Goal: Task Accomplishment & Management: Manage account settings

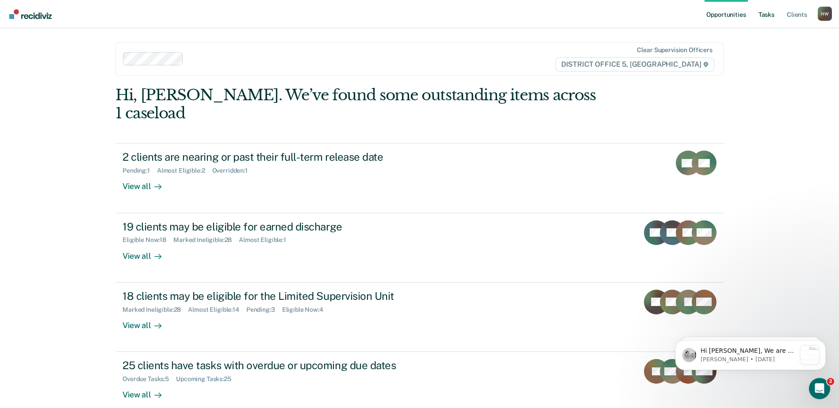
click at [766, 14] on link "Tasks" at bounding box center [765, 14] width 19 height 28
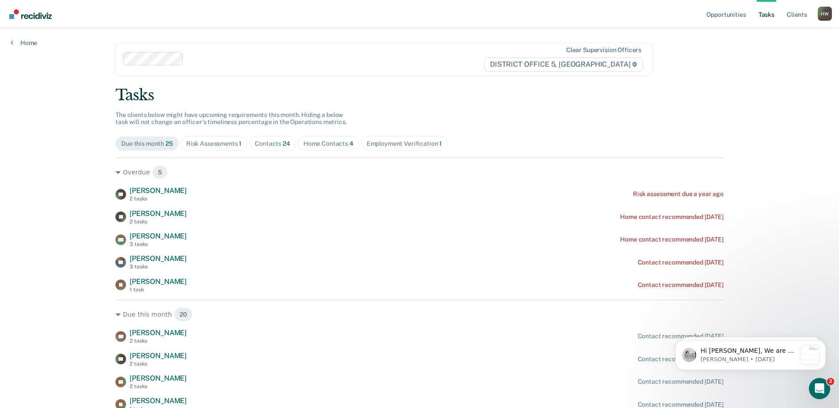
click at [317, 145] on div "Home Contacts 4" at bounding box center [328, 144] width 50 height 8
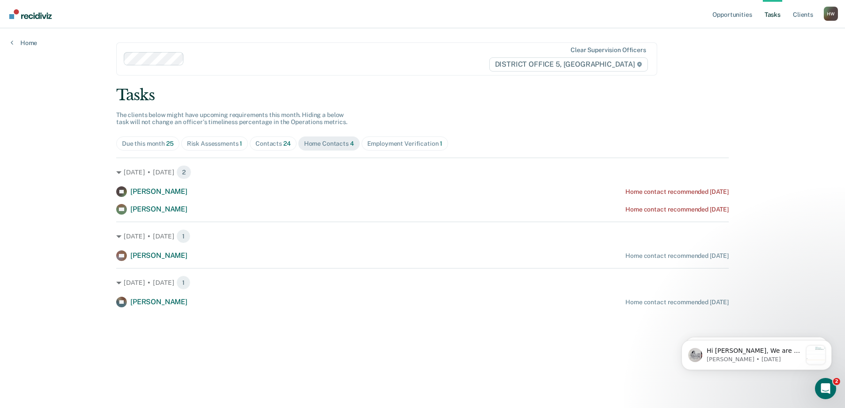
click at [282, 145] on div "Contacts 24" at bounding box center [272, 144] width 35 height 8
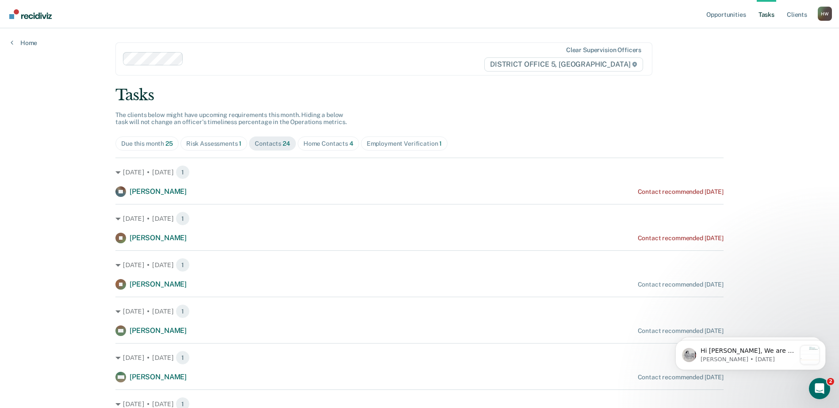
click at [325, 145] on div "Home Contacts 4" at bounding box center [328, 144] width 50 height 8
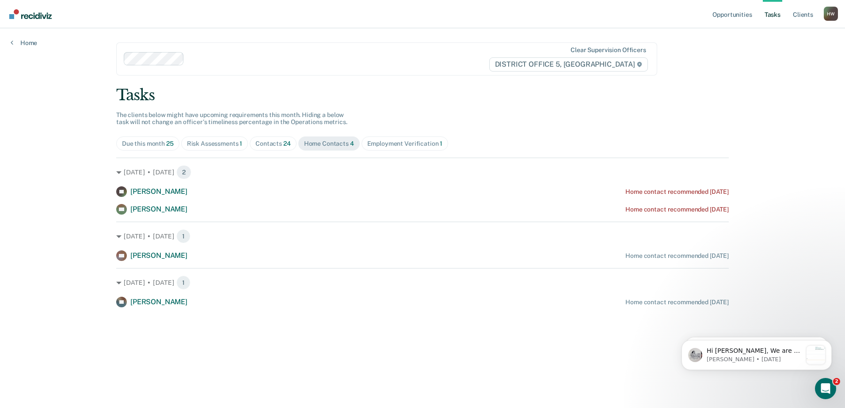
click at [278, 141] on div "Contacts 24" at bounding box center [272, 144] width 35 height 8
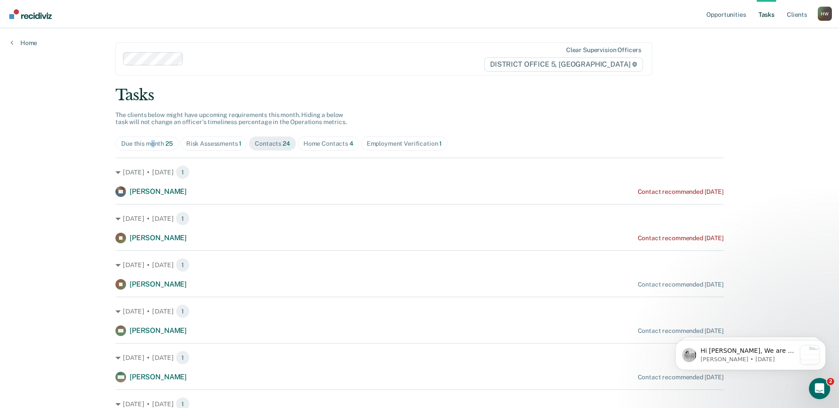
click at [151, 146] on div "Due this month 25" at bounding box center [147, 144] width 52 height 8
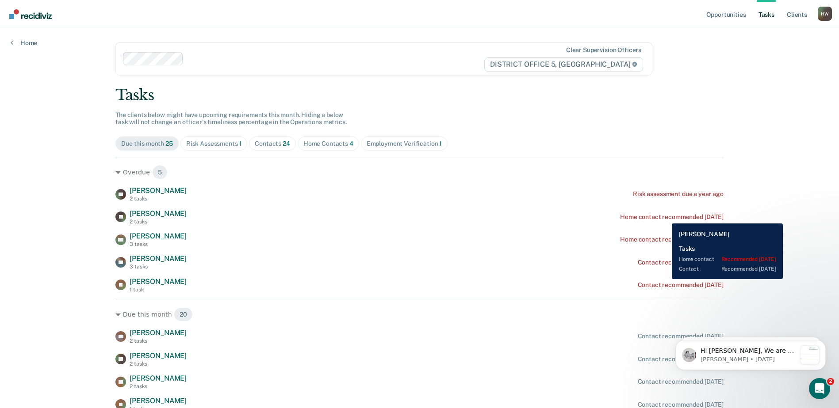
click at [665, 217] on div "Home contact recommended [DATE]" at bounding box center [671, 217] width 103 height 8
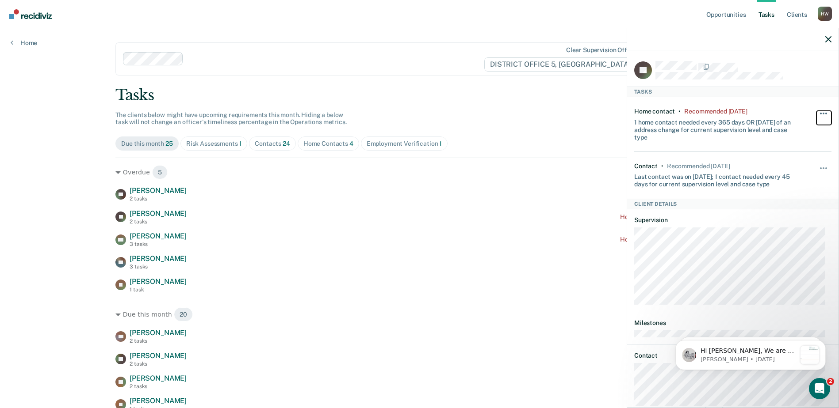
click at [825, 113] on span "button" at bounding box center [826, 114] width 2 height 2
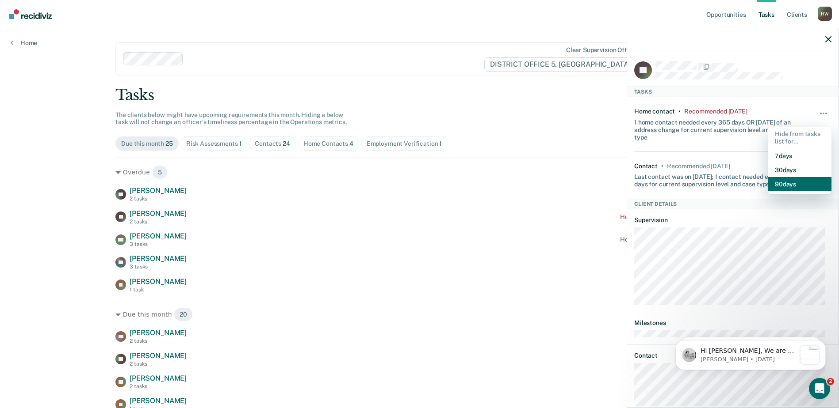
click at [795, 182] on button "90 days" at bounding box center [799, 184] width 64 height 14
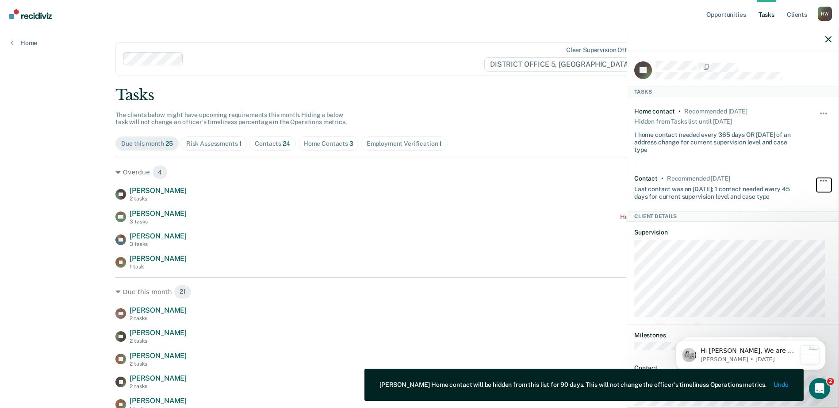
click at [818, 178] on button "button" at bounding box center [823, 185] width 15 height 14
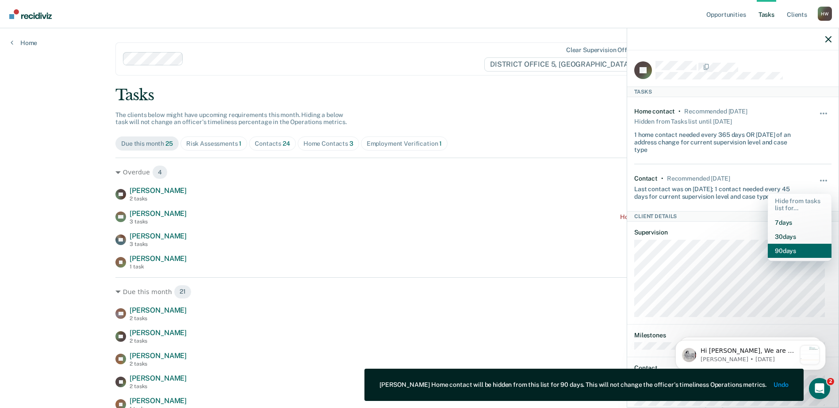
click at [789, 250] on button "90 days" at bounding box center [799, 251] width 64 height 14
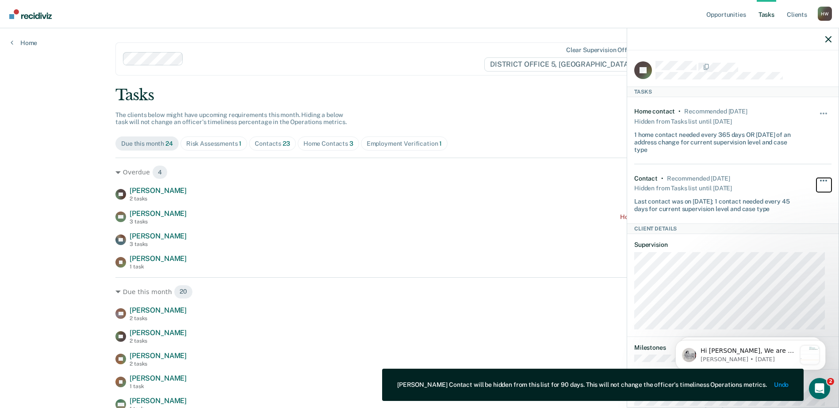
click at [816, 186] on button "button" at bounding box center [823, 185] width 15 height 14
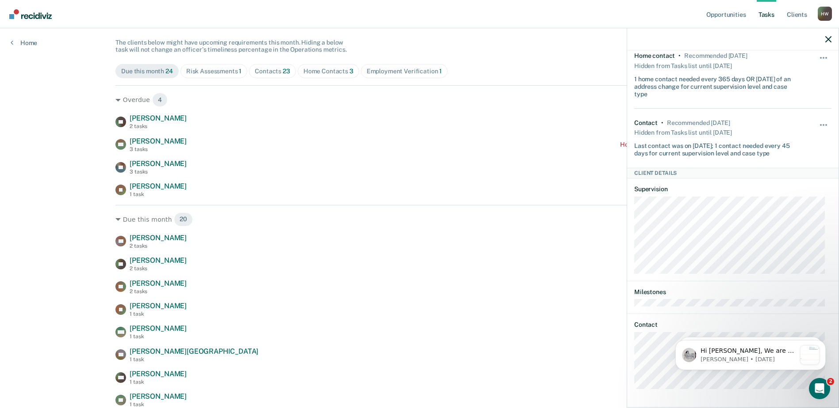
scroll to position [118, 0]
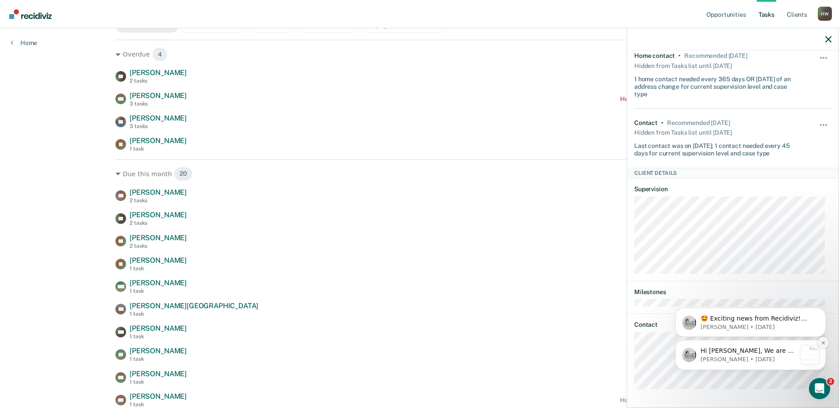
click at [821, 345] on icon "Dismiss notification" at bounding box center [822, 343] width 5 height 5
click at [822, 343] on icon "Dismiss notification" at bounding box center [822, 343] width 3 height 3
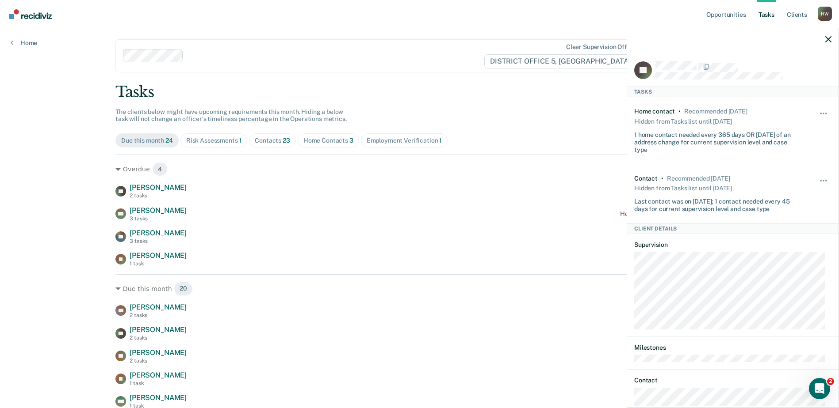
scroll to position [0, 0]
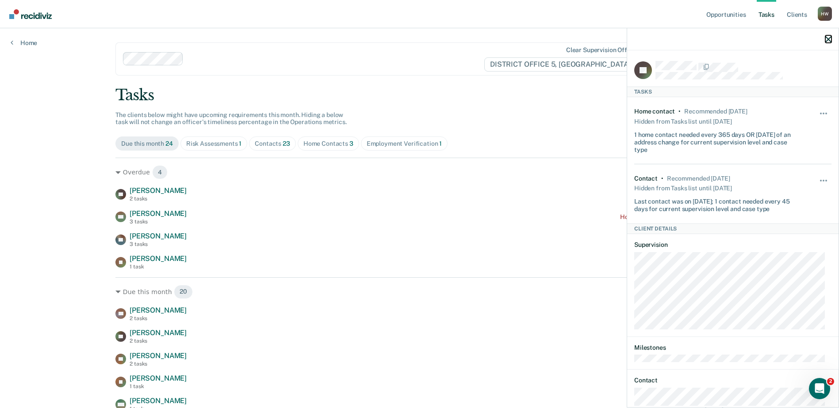
click at [828, 42] on icon "button" at bounding box center [828, 39] width 6 height 6
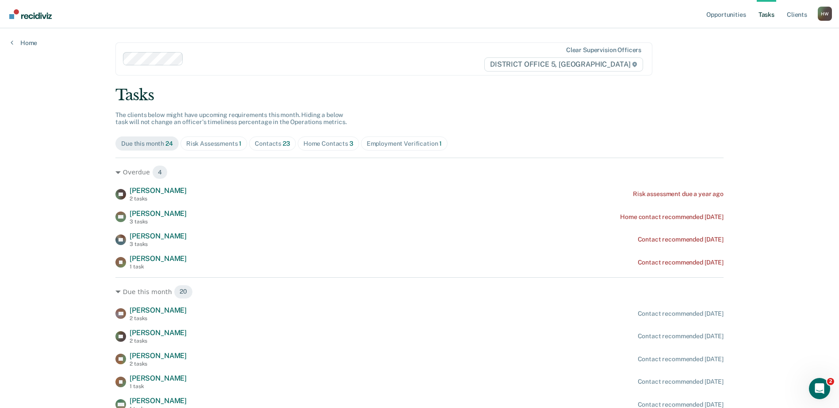
click at [326, 145] on div "Home Contacts 3" at bounding box center [328, 144] width 50 height 8
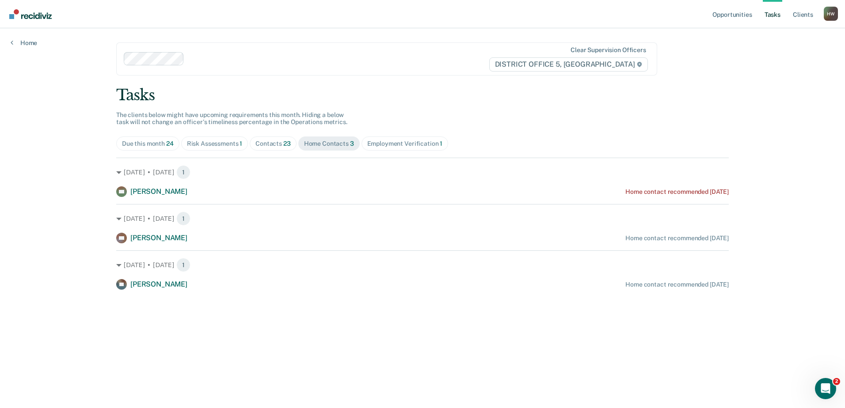
click at [274, 147] on div "Contacts 23" at bounding box center [272, 144] width 35 height 8
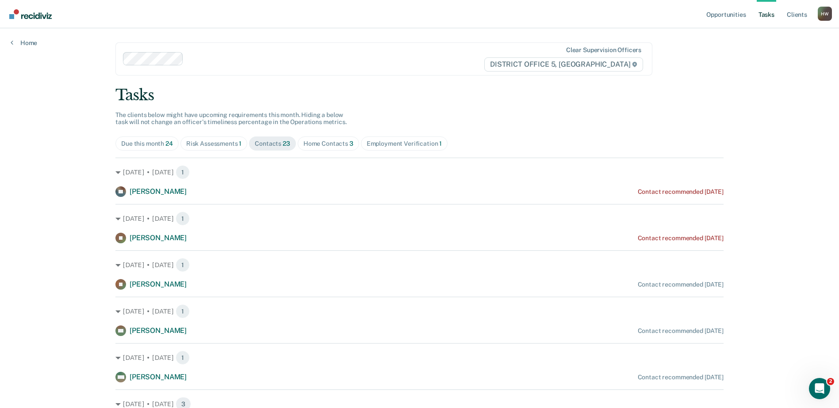
click at [226, 146] on div "Risk Assessments 1" at bounding box center [214, 144] width 56 height 8
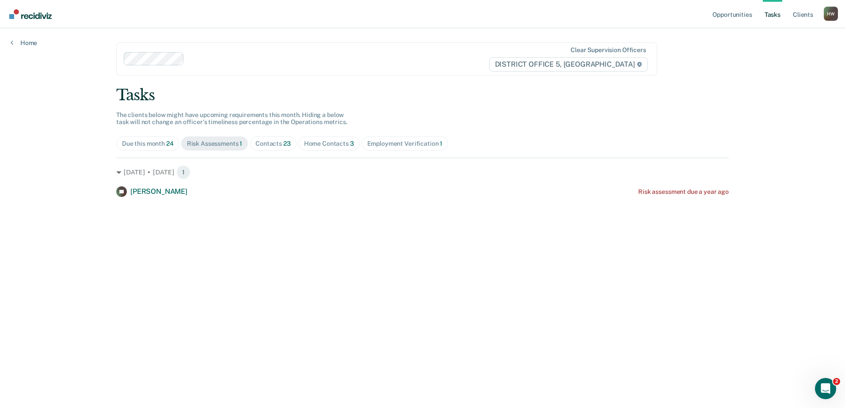
click at [409, 146] on div "Employment Verification 1" at bounding box center [405, 144] width 76 height 8
click at [216, 145] on div "Risk Assessments 1" at bounding box center [215, 144] width 56 height 8
click at [155, 144] on div "Due this month 24" at bounding box center [148, 144] width 52 height 8
